Goal: Communication & Community: Answer question/provide support

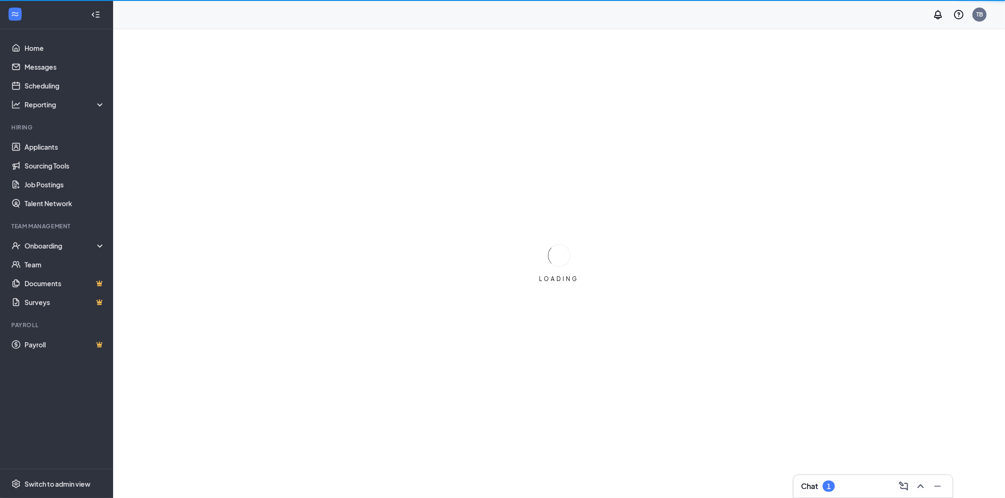
click at [837, 483] on div "Chat 1" at bounding box center [873, 486] width 144 height 15
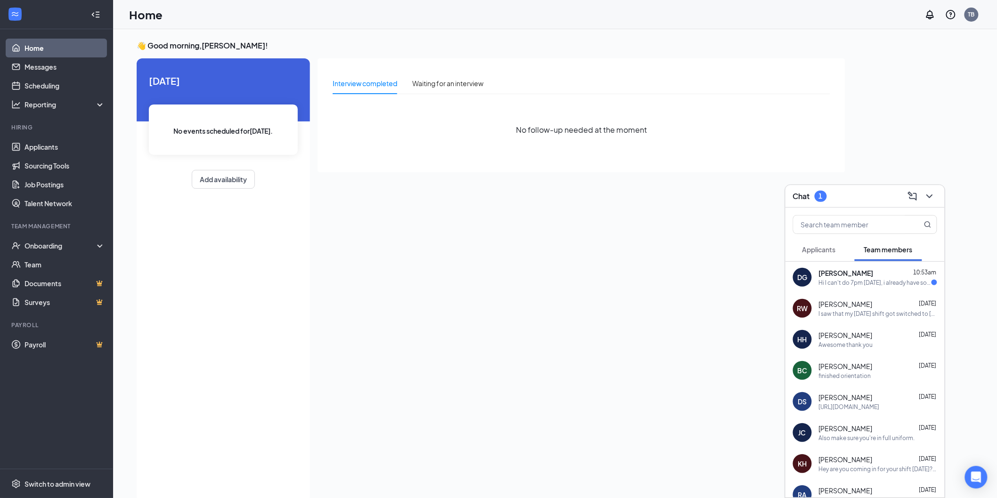
click at [877, 274] on div "[PERSON_NAME] 10:53am" at bounding box center [878, 272] width 118 height 9
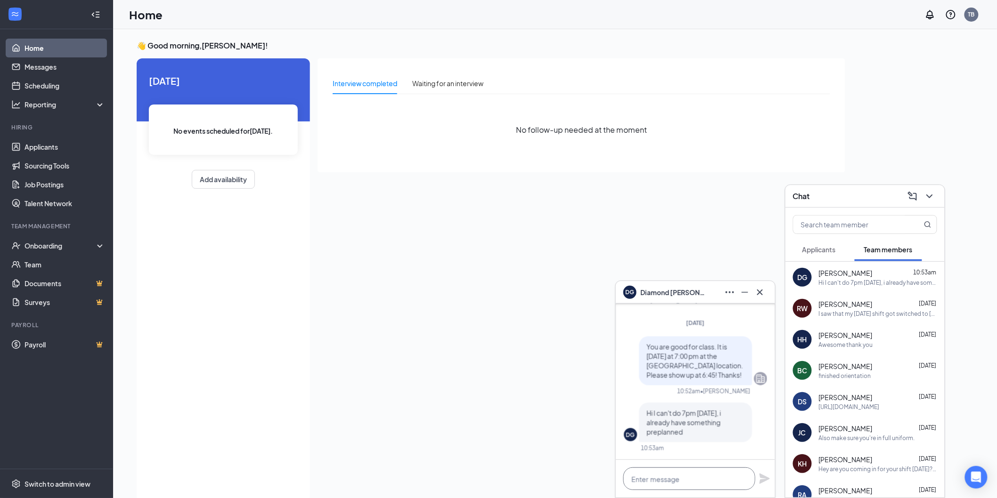
click at [657, 476] on textarea at bounding box center [689, 479] width 132 height 23
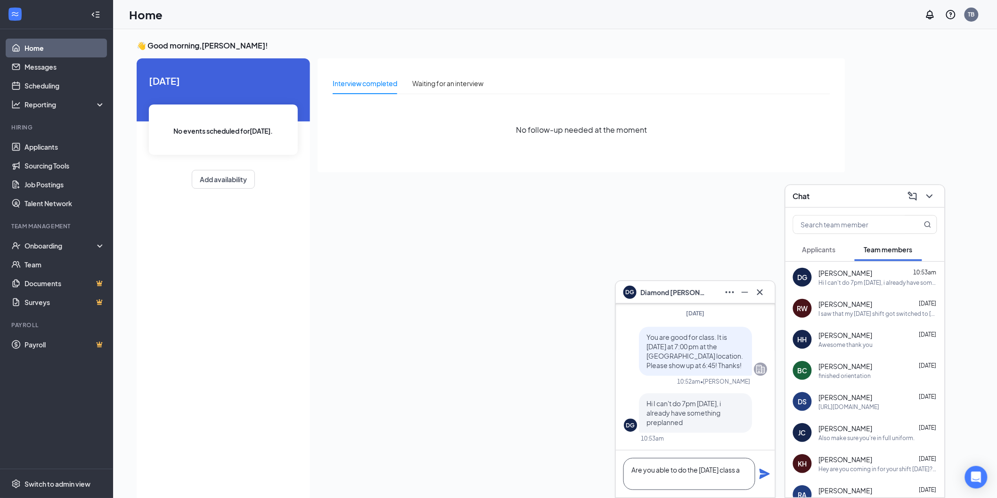
scroll to position [1, 0]
type textarea "Are you able to do the [DATE] class at 10 am?"
click at [765, 474] on icon "Plane" at bounding box center [764, 474] width 11 height 11
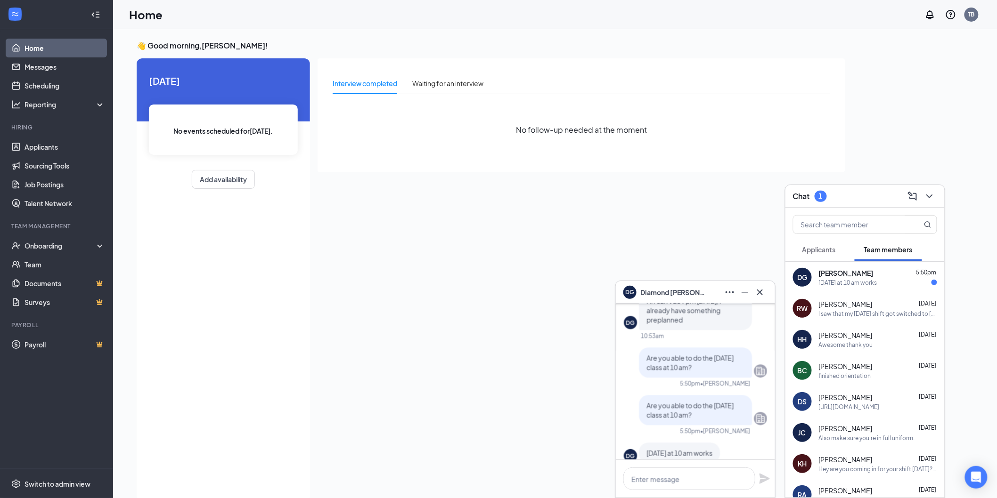
scroll to position [-52, 0]
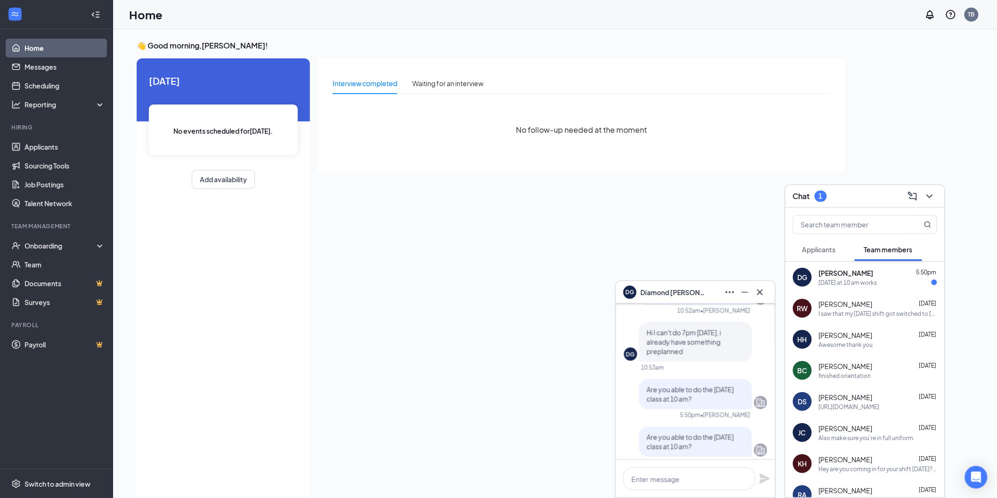
click at [869, 279] on div "[DATE] at 10 am works" at bounding box center [848, 283] width 58 height 8
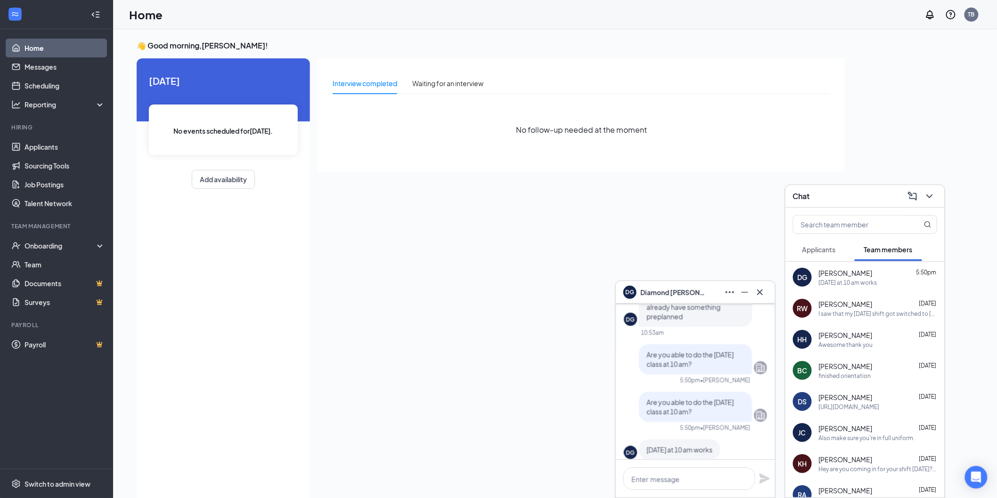
scroll to position [0, 0]
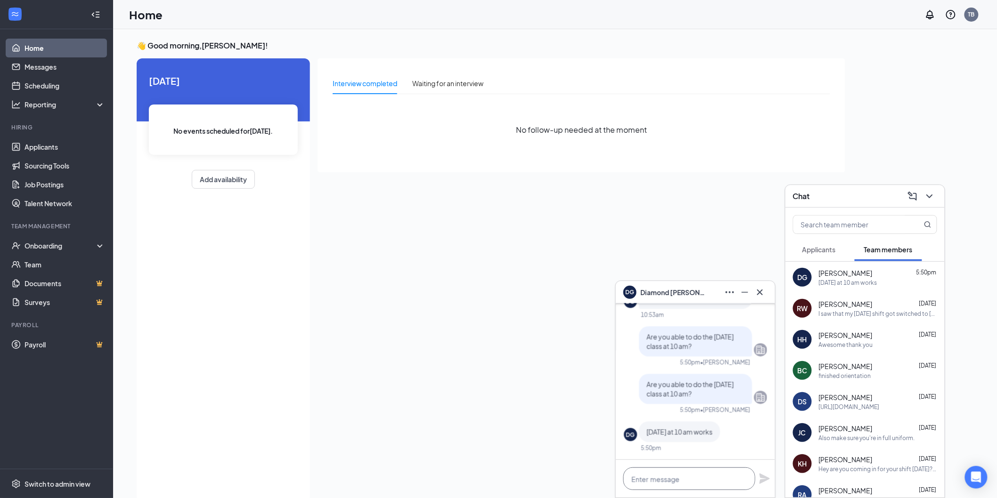
click at [691, 471] on textarea at bounding box center [689, 479] width 132 height 23
